Goal: Check status: Check status

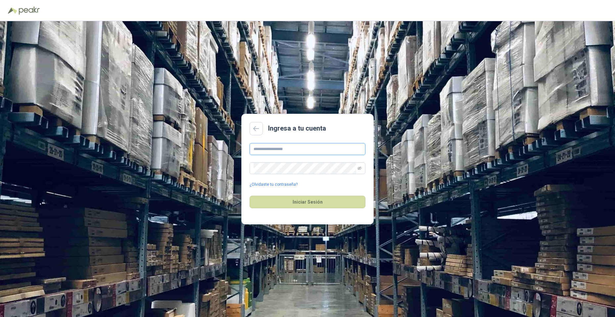
click at [294, 150] on input "text" at bounding box center [308, 149] width 116 height 12
type input "**********"
click at [290, 161] on div "**********" at bounding box center [308, 165] width 116 height 45
click at [250, 196] on button "Iniciar Sesión" at bounding box center [308, 202] width 116 height 13
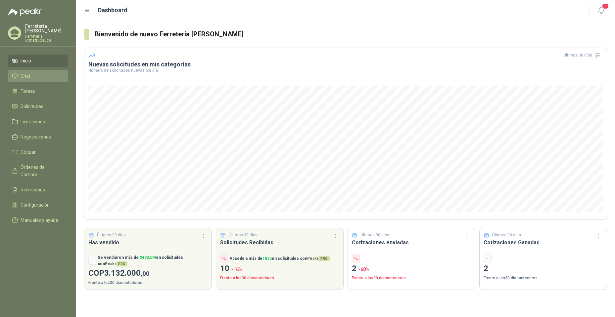
click at [38, 72] on li "Chat" at bounding box center [38, 75] width 52 height 7
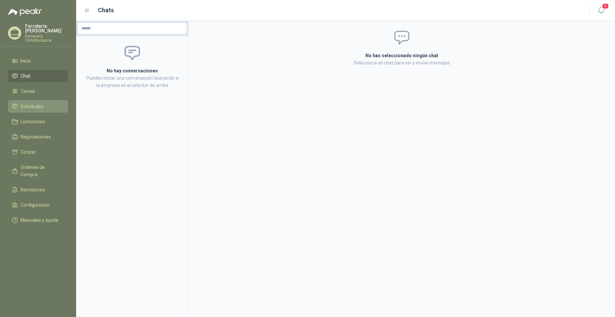
click at [39, 103] on span "Solicitudes" at bounding box center [32, 106] width 23 height 7
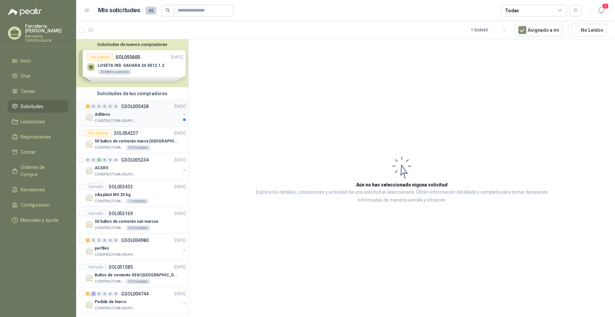
click at [129, 115] on div "Aditivos" at bounding box center [138, 115] width 86 height 8
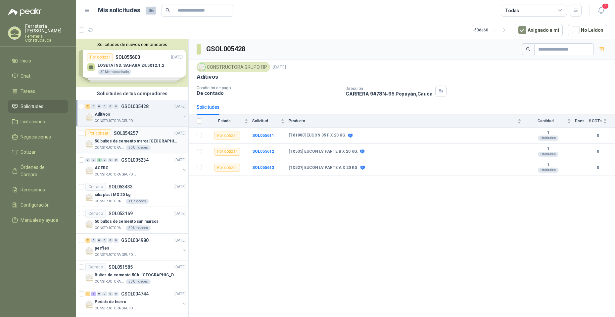
click at [108, 143] on p "50 bultos de cemento marca [GEOGRAPHIC_DATA][PERSON_NAME]" at bounding box center [136, 141] width 82 height 6
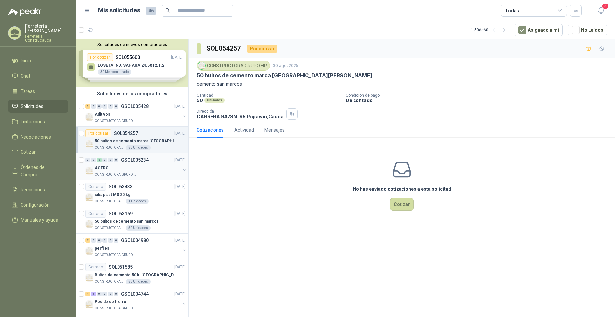
click at [143, 164] on div "0 0 2 0 0 0 GSOL005234 [DATE]" at bounding box center [136, 160] width 102 height 8
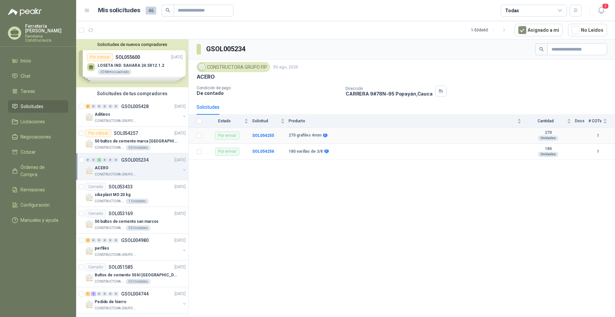
click at [225, 134] on div "Por enviar" at bounding box center [227, 136] width 24 height 8
click at [225, 137] on div "Por enviar" at bounding box center [227, 136] width 24 height 8
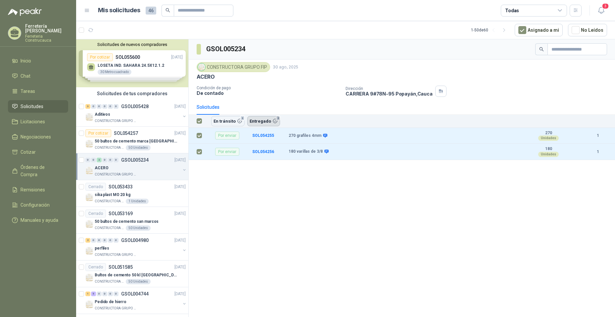
click at [266, 124] on button "Entregado 2" at bounding box center [263, 121] width 33 height 10
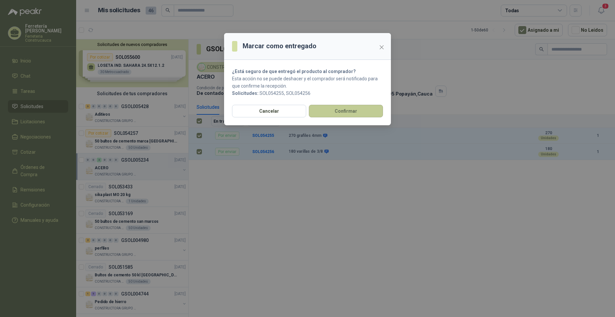
click at [342, 115] on button "Confirmar" at bounding box center [346, 111] width 74 height 13
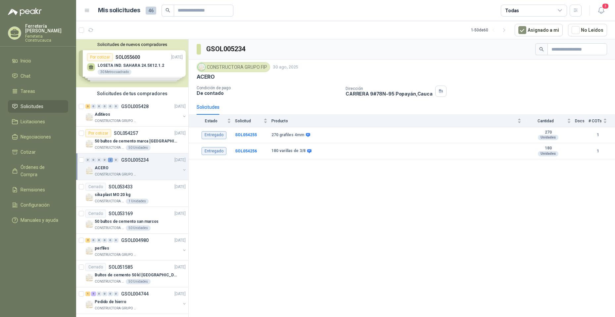
click at [341, 199] on div "GSOL005234 CONSTRUCTORA GRUPO FIP [DATE] ACERO Condición de pago De contado Dir…" at bounding box center [402, 179] width 426 height 280
click at [113, 173] on p "CONSTRUCTORA GRUPO FIP" at bounding box center [116, 174] width 42 height 5
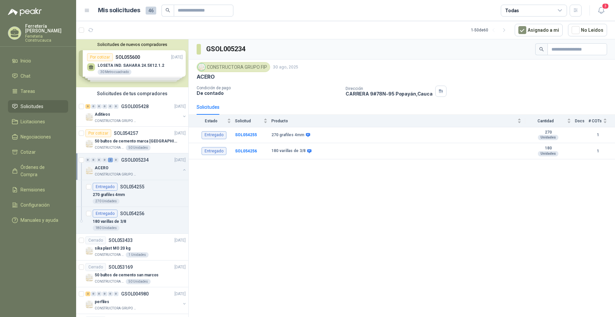
click at [137, 168] on div "ACERO" at bounding box center [138, 168] width 86 height 8
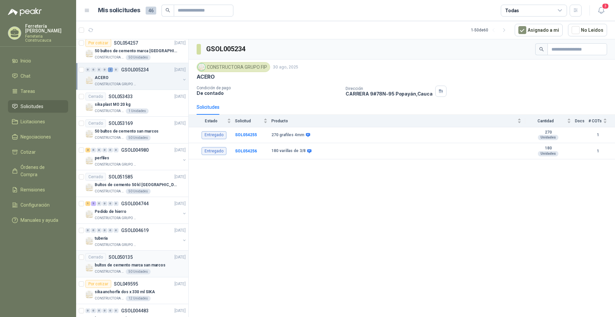
scroll to position [99, 0]
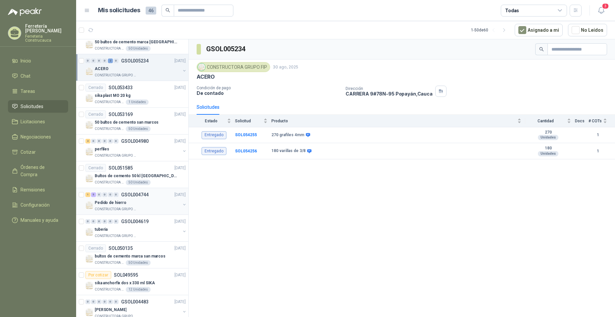
click at [127, 208] on p "CONSTRUCTORA GRUPO FIP" at bounding box center [116, 209] width 42 height 5
